Goal: Transaction & Acquisition: Obtain resource

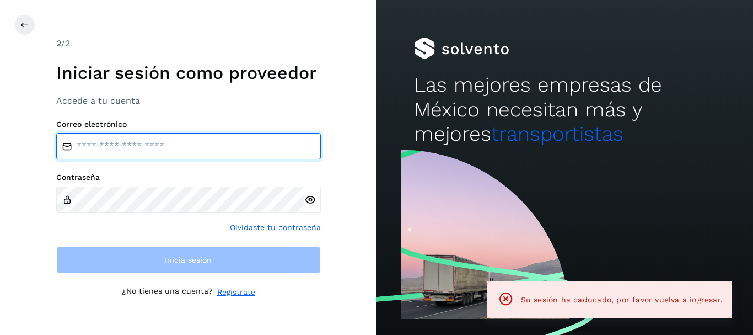
click at [119, 152] on input "email" at bounding box center [188, 146] width 265 height 26
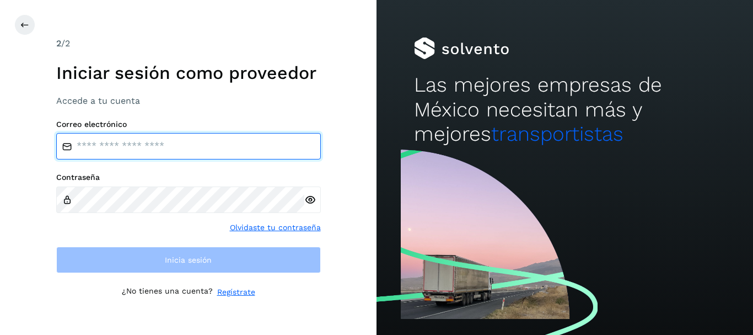
type input "**********"
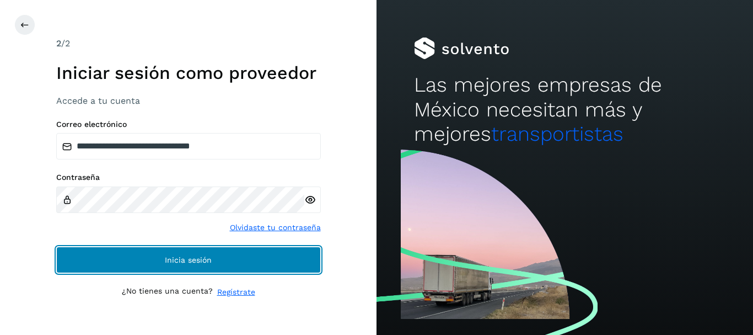
click at [226, 264] on button "Inicia sesión" at bounding box center [188, 260] width 265 height 26
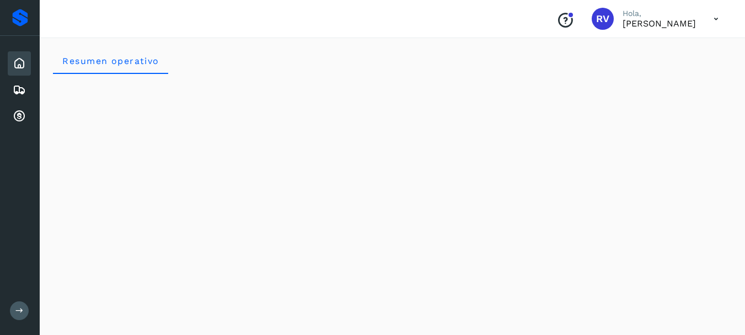
click at [716, 20] on icon at bounding box center [716, 19] width 23 height 23
click at [599, 18] on div at bounding box center [372, 167] width 745 height 335
click at [623, 24] on p "[PERSON_NAME]" at bounding box center [659, 23] width 73 height 10
click at [23, 91] on icon at bounding box center [19, 89] width 13 height 13
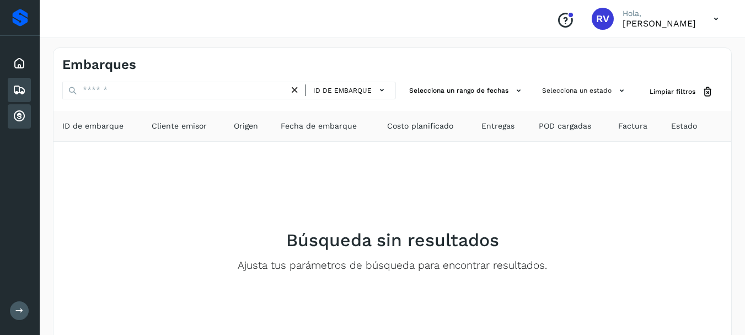
click at [18, 116] on icon at bounding box center [19, 116] width 13 height 13
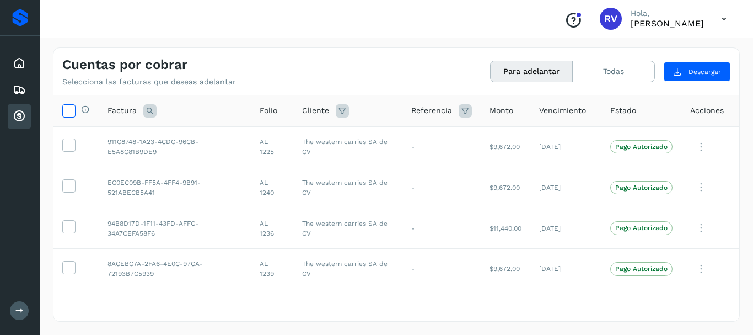
click at [67, 109] on icon at bounding box center [69, 110] width 12 height 12
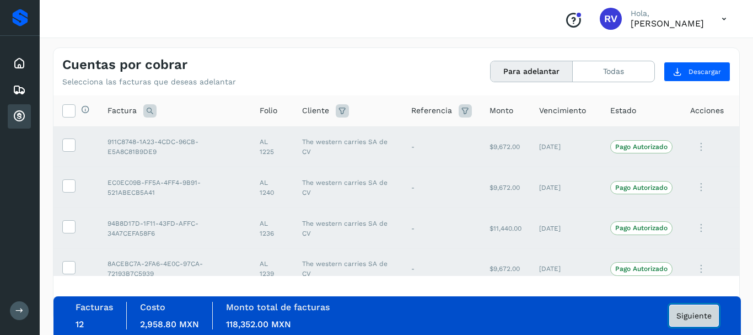
click at [695, 309] on button "Siguiente" at bounding box center [695, 315] width 50 height 22
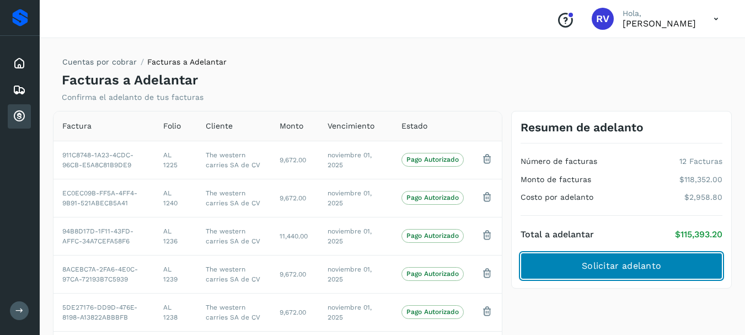
click at [589, 268] on span "Solicitar adelanto" at bounding box center [621, 266] width 79 height 12
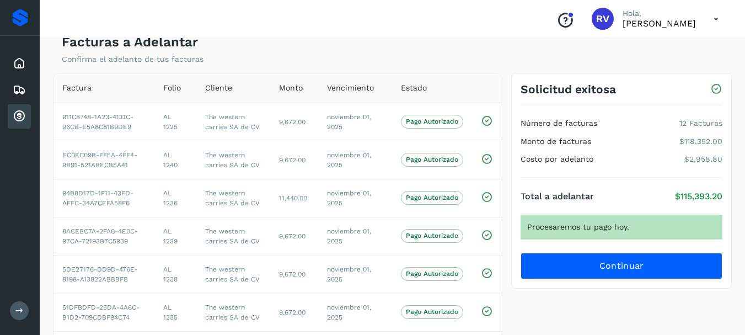
scroll to position [35, 0]
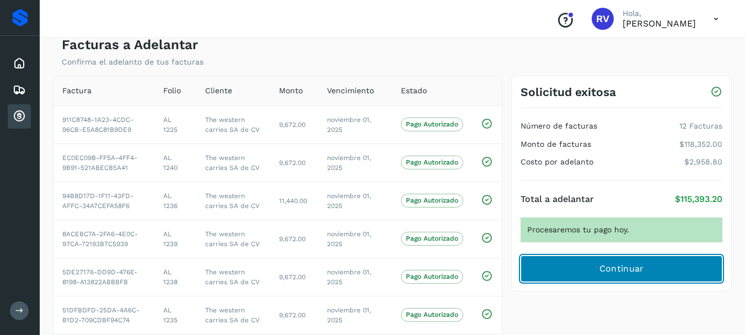
click at [637, 266] on span "Continuar" at bounding box center [622, 269] width 45 height 12
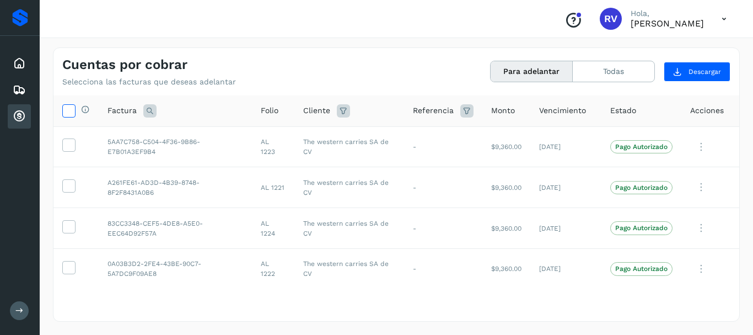
click at [72, 107] on icon at bounding box center [69, 110] width 12 height 12
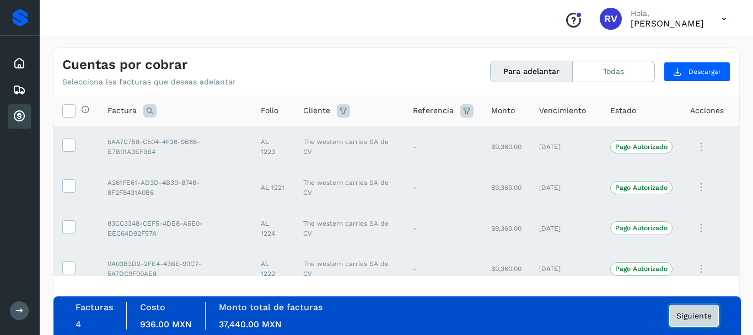
click at [693, 315] on span "Siguiente" at bounding box center [694, 316] width 35 height 8
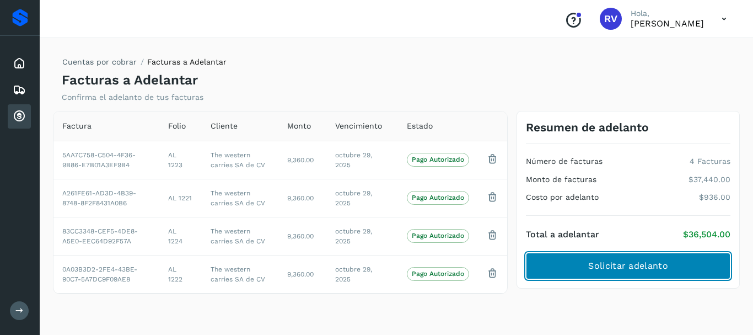
click at [608, 260] on span "Solicitar adelanto" at bounding box center [627, 266] width 79 height 12
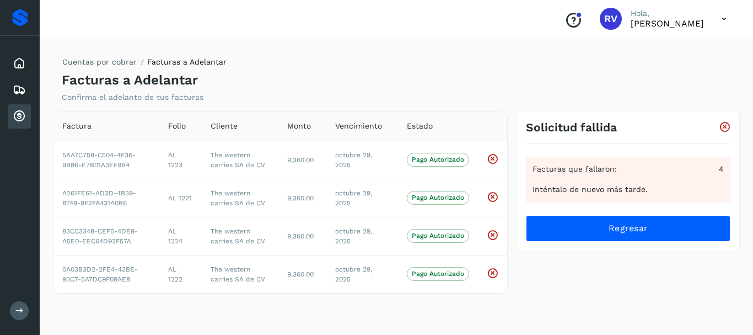
click at [16, 113] on icon at bounding box center [19, 116] width 13 height 13
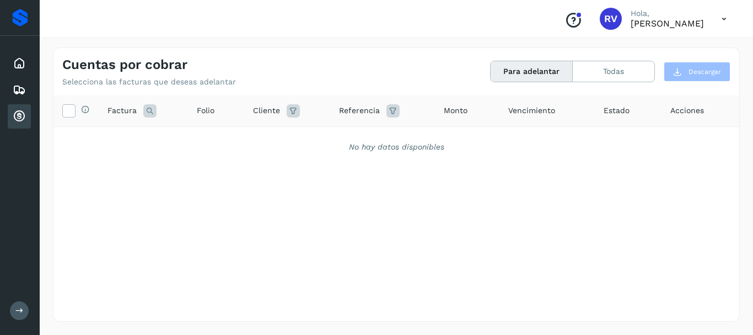
click at [21, 114] on icon at bounding box center [19, 116] width 13 height 13
click at [17, 85] on icon at bounding box center [19, 89] width 13 height 13
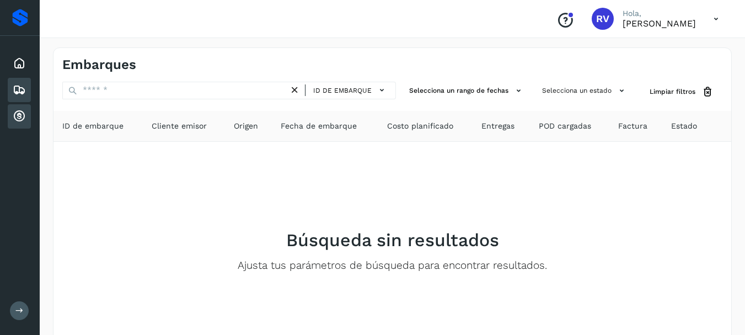
click at [22, 117] on icon at bounding box center [19, 116] width 13 height 13
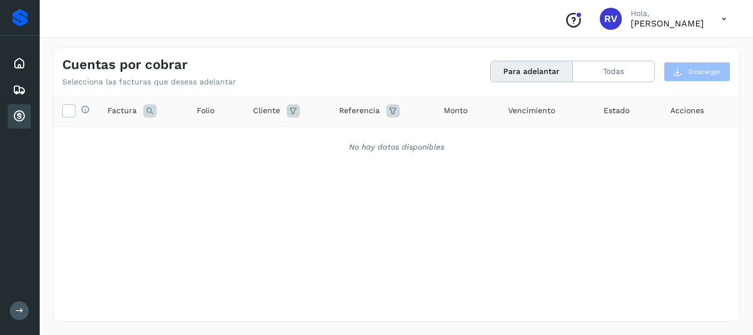
click at [727, 20] on icon at bounding box center [724, 19] width 23 height 23
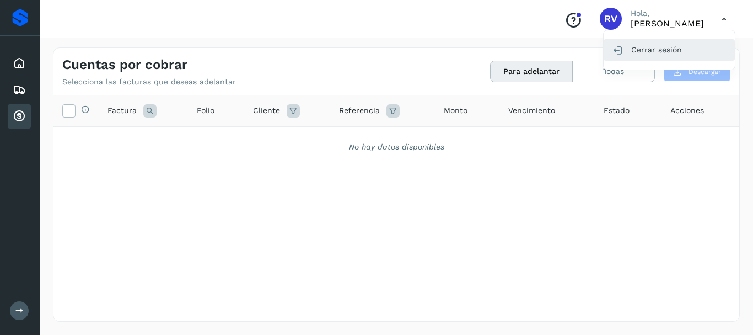
click at [662, 53] on div "Cerrar sesión" at bounding box center [669, 49] width 131 height 21
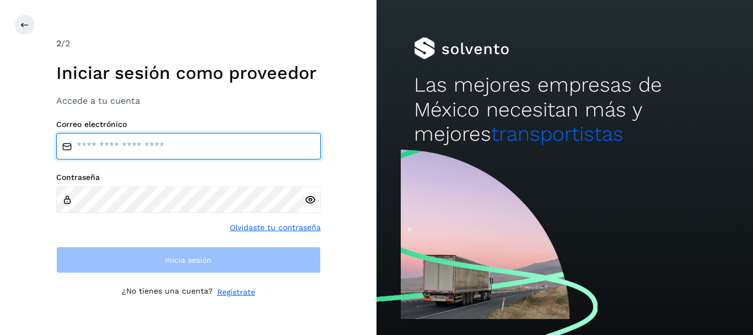
click at [101, 145] on input "email" at bounding box center [188, 146] width 265 height 26
type input "**********"
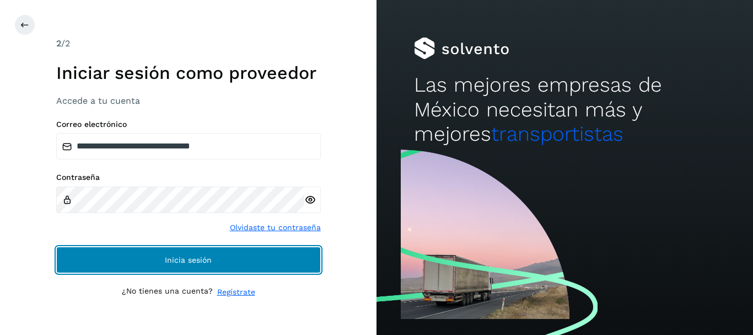
click at [245, 261] on button "Inicia sesión" at bounding box center [188, 260] width 265 height 26
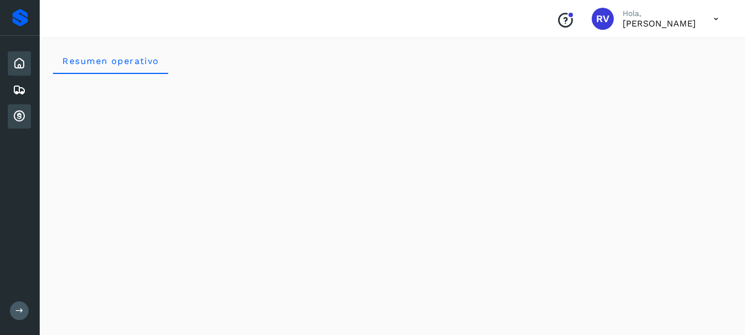
click at [23, 116] on icon at bounding box center [19, 116] width 13 height 13
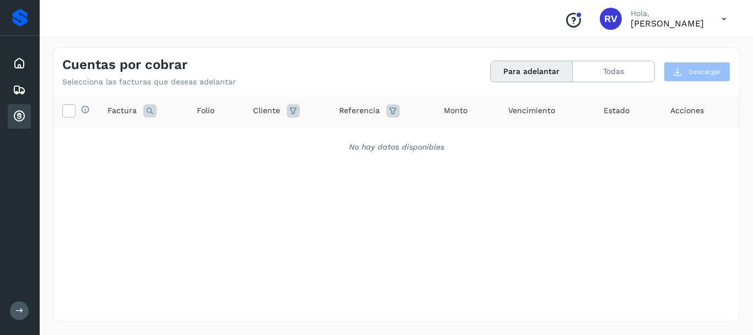
click at [519, 73] on button "Para adelantar" at bounding box center [532, 71] width 82 height 20
drag, startPoint x: 649, startPoint y: 66, endPoint x: 642, endPoint y: 67, distance: 7.3
click at [647, 66] on button "Todas" at bounding box center [614, 71] width 82 height 20
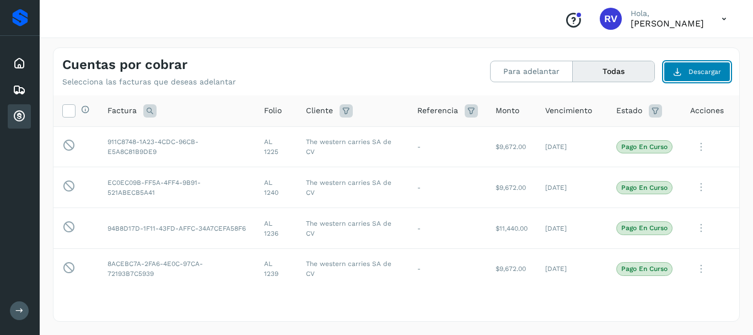
click at [694, 71] on span "Descargar" at bounding box center [705, 72] width 33 height 10
click at [529, 82] on div "Para adelantar Todas" at bounding box center [572, 72] width 165 height 22
click at [529, 77] on button "Para adelantar" at bounding box center [532, 71] width 82 height 20
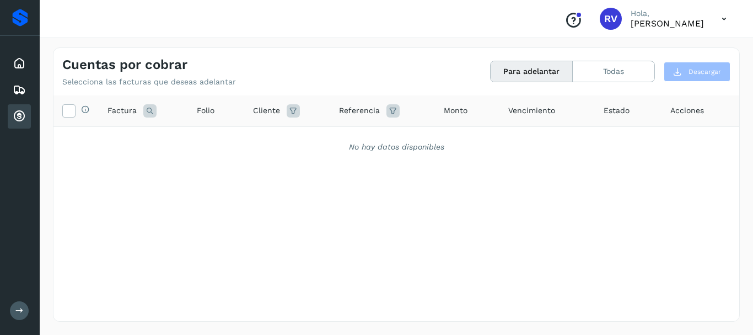
click at [19, 108] on div "Cuentas por cobrar" at bounding box center [19, 116] width 23 height 24
click at [576, 18] on div at bounding box center [579, 15] width 7 height 7
click at [726, 20] on icon at bounding box center [724, 19] width 23 height 23
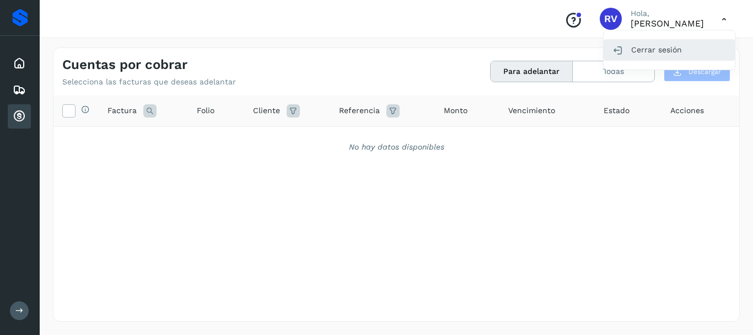
click at [641, 52] on div "Cerrar sesión" at bounding box center [669, 49] width 131 height 21
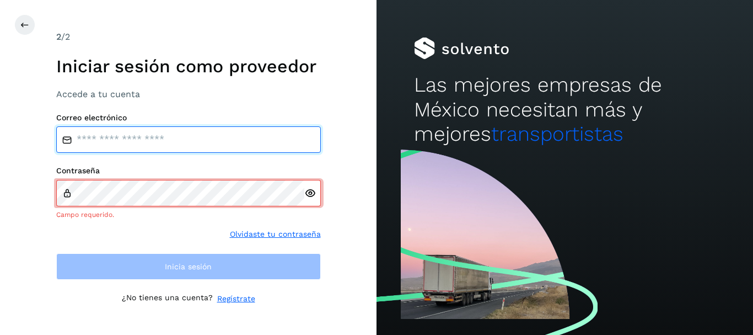
click at [82, 134] on input "email" at bounding box center [188, 139] width 265 height 26
type input "**********"
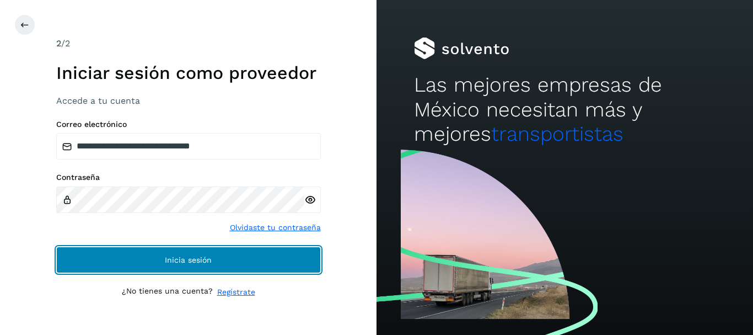
click at [172, 253] on button "Inicia sesión" at bounding box center [188, 260] width 265 height 26
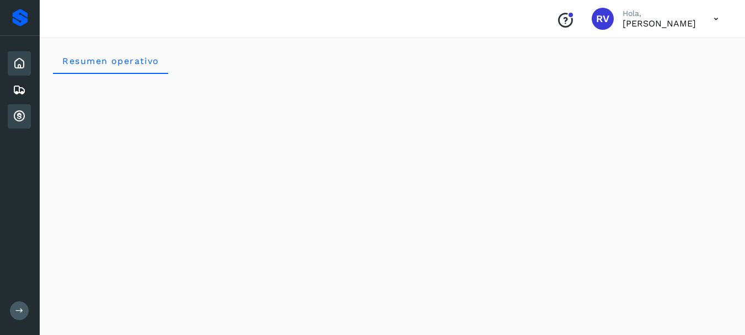
click at [23, 114] on icon at bounding box center [19, 116] width 13 height 13
